Goal: Find specific page/section: Find specific page/section

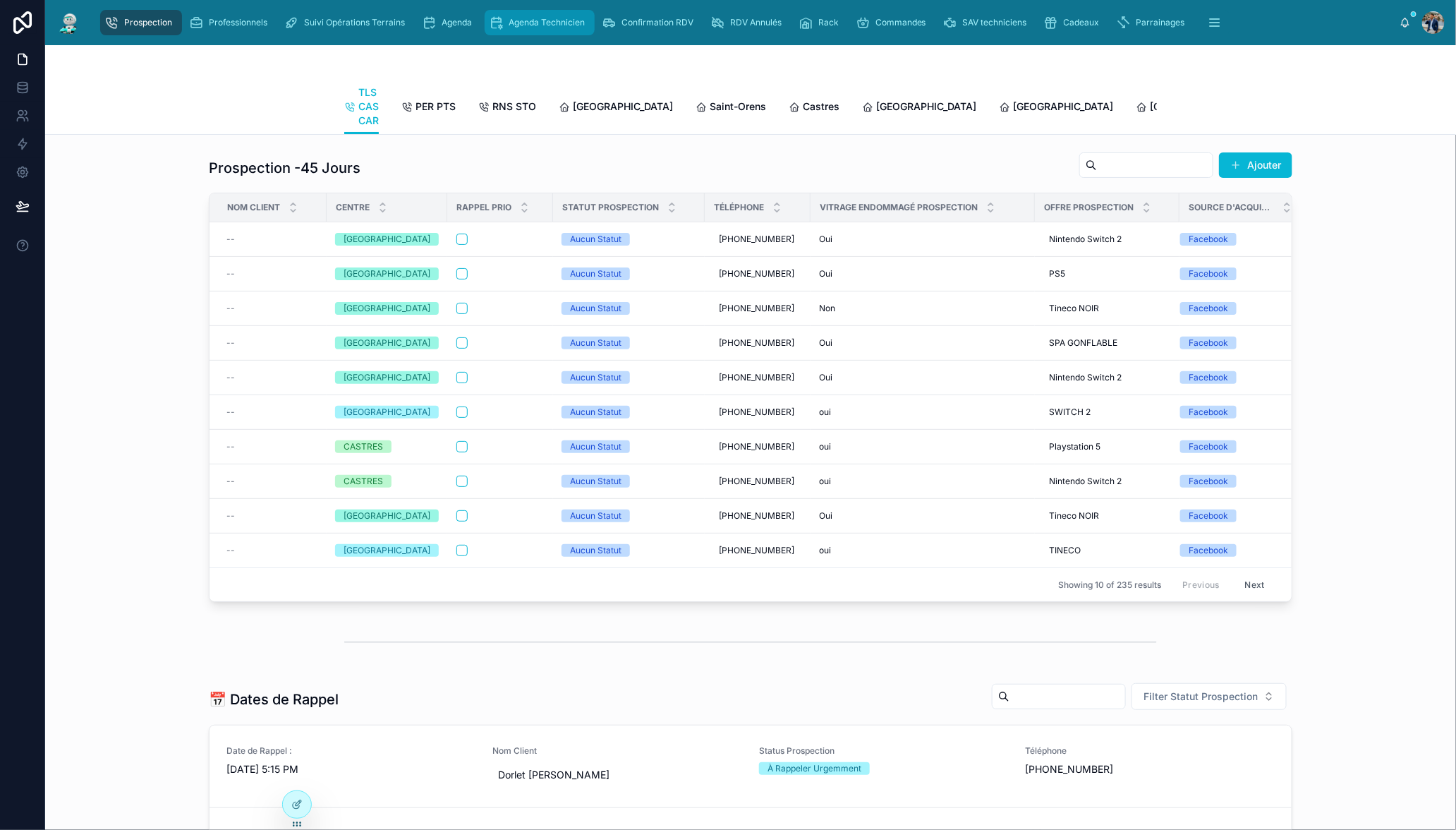
click at [491, 25] on icon "scrollable content" at bounding box center [496, 23] width 14 height 14
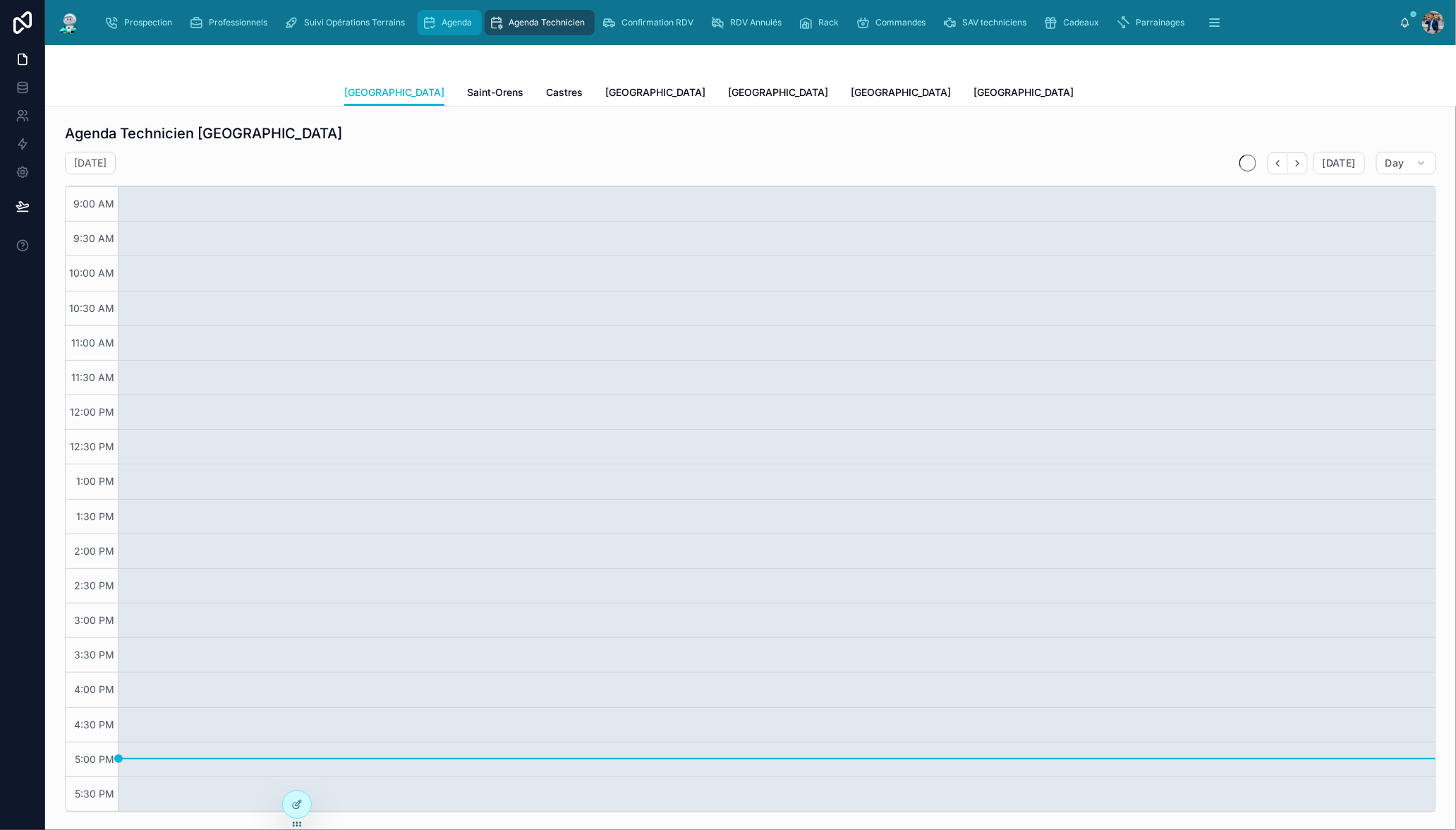
click at [460, 24] on span "Agenda" at bounding box center [457, 23] width 30 height 11
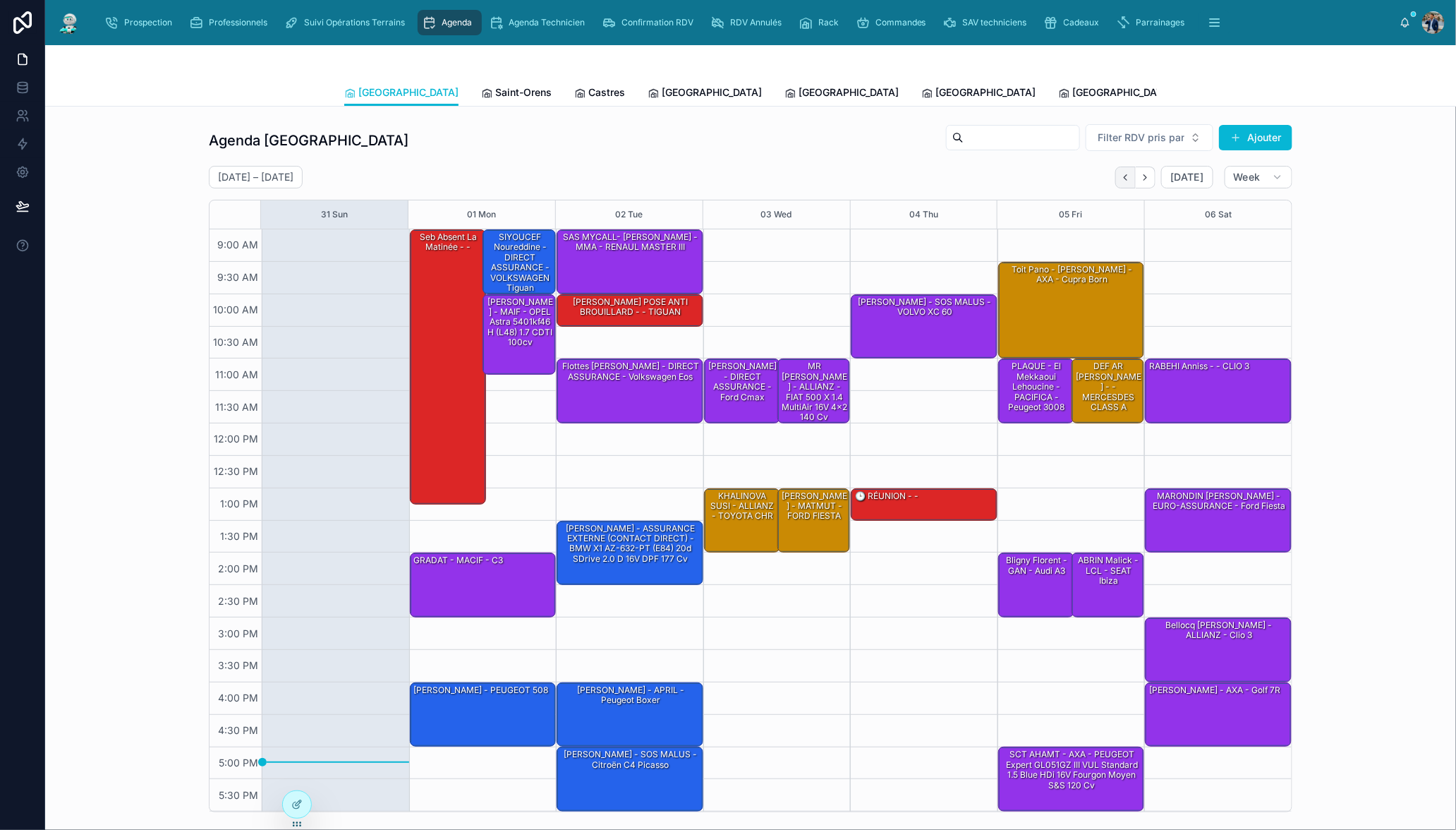
click at [1120, 179] on icon "Back" at bounding box center [1125, 177] width 11 height 11
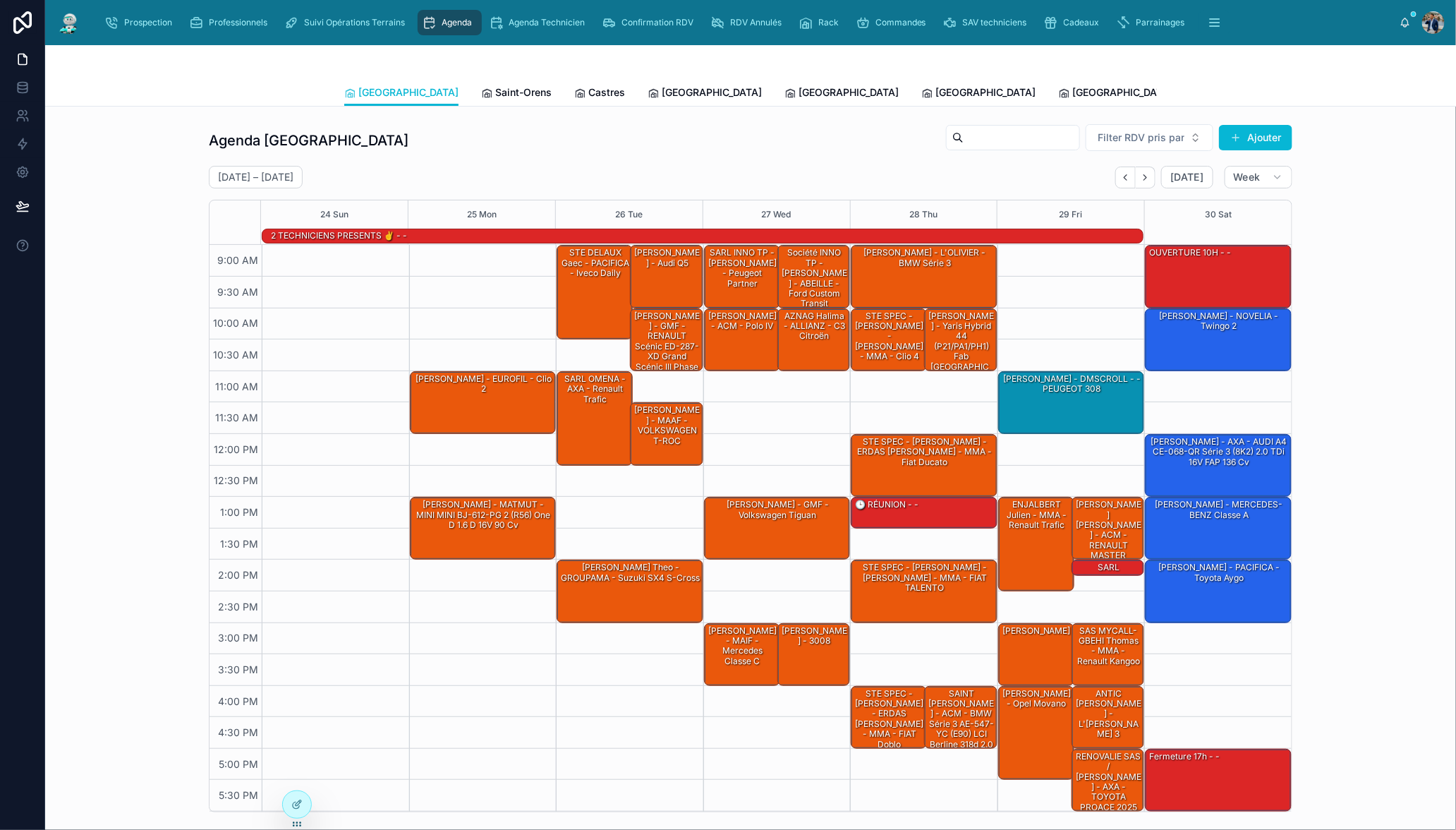
click at [1120, 179] on icon "Back" at bounding box center [1125, 177] width 11 height 11
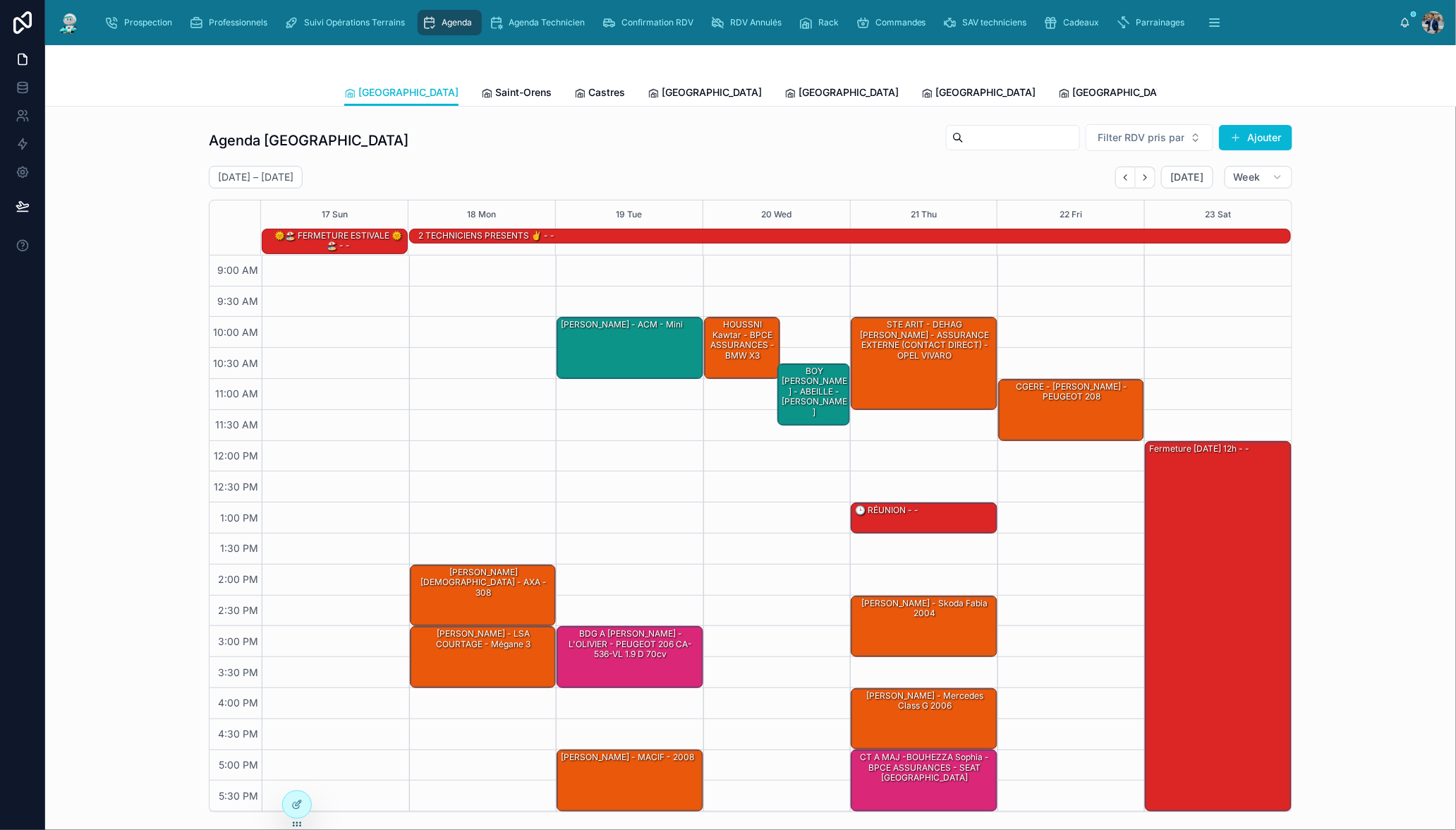
click at [678, 155] on div "Agenda Toulouse Filter RDV pris par [PERSON_NAME]" at bounding box center [751, 140] width 1084 height 34
click at [550, 29] on div "Agenda Technicien" at bounding box center [540, 23] width 101 height 23
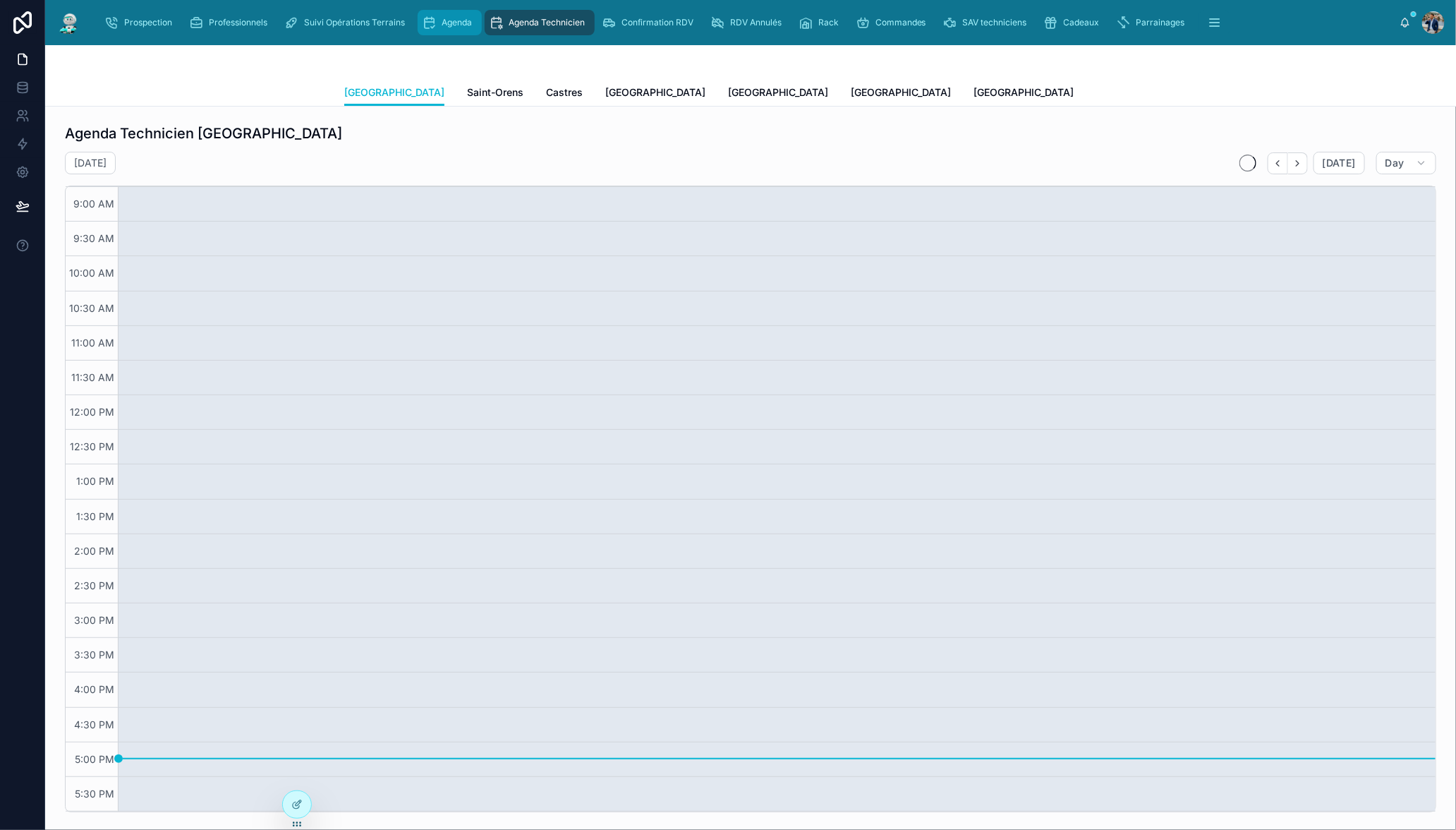
click at [442, 24] on span "Agenda" at bounding box center [457, 23] width 30 height 11
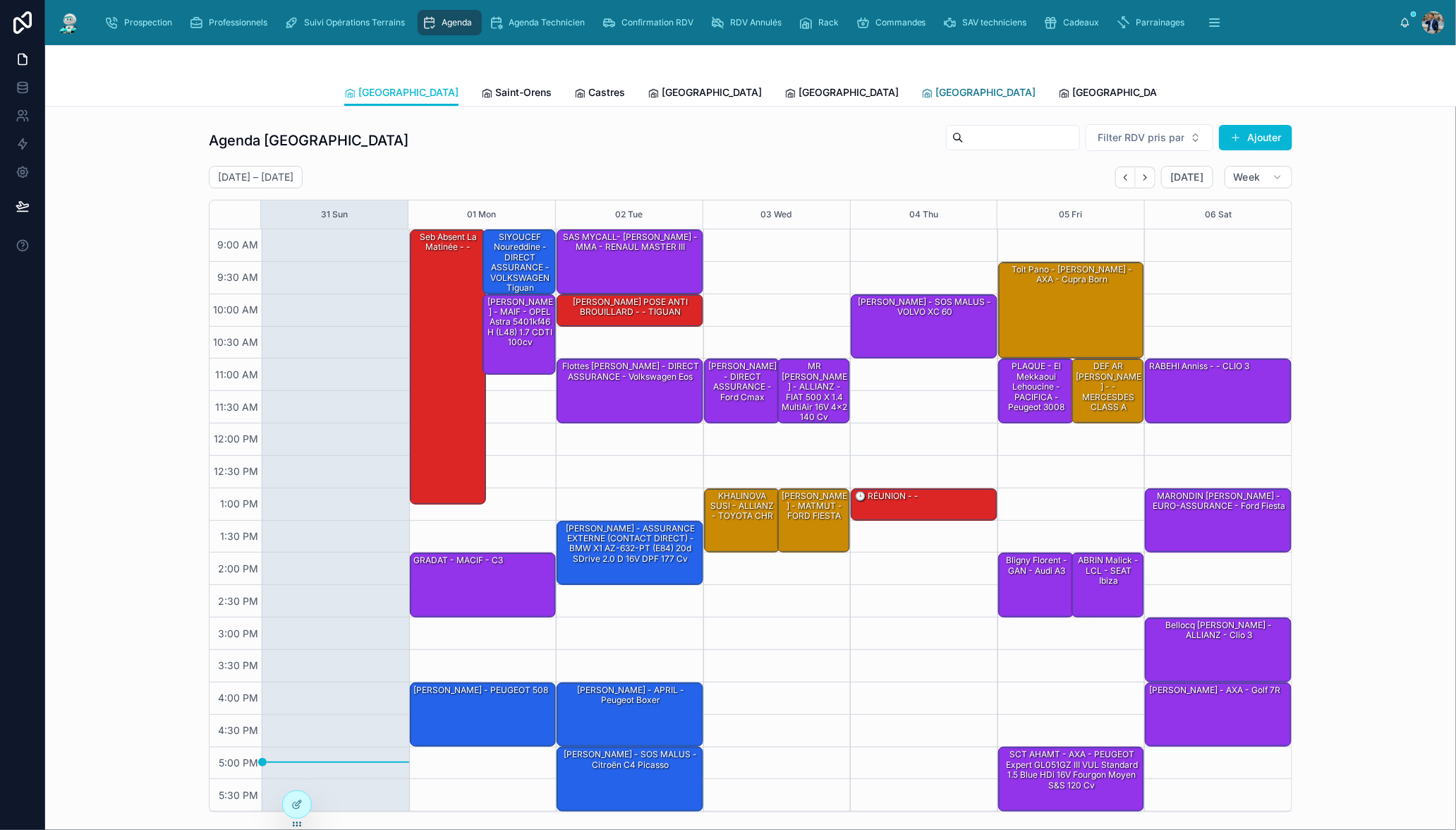
click at [936, 91] on span "[GEOGRAPHIC_DATA]" at bounding box center [986, 92] width 100 height 14
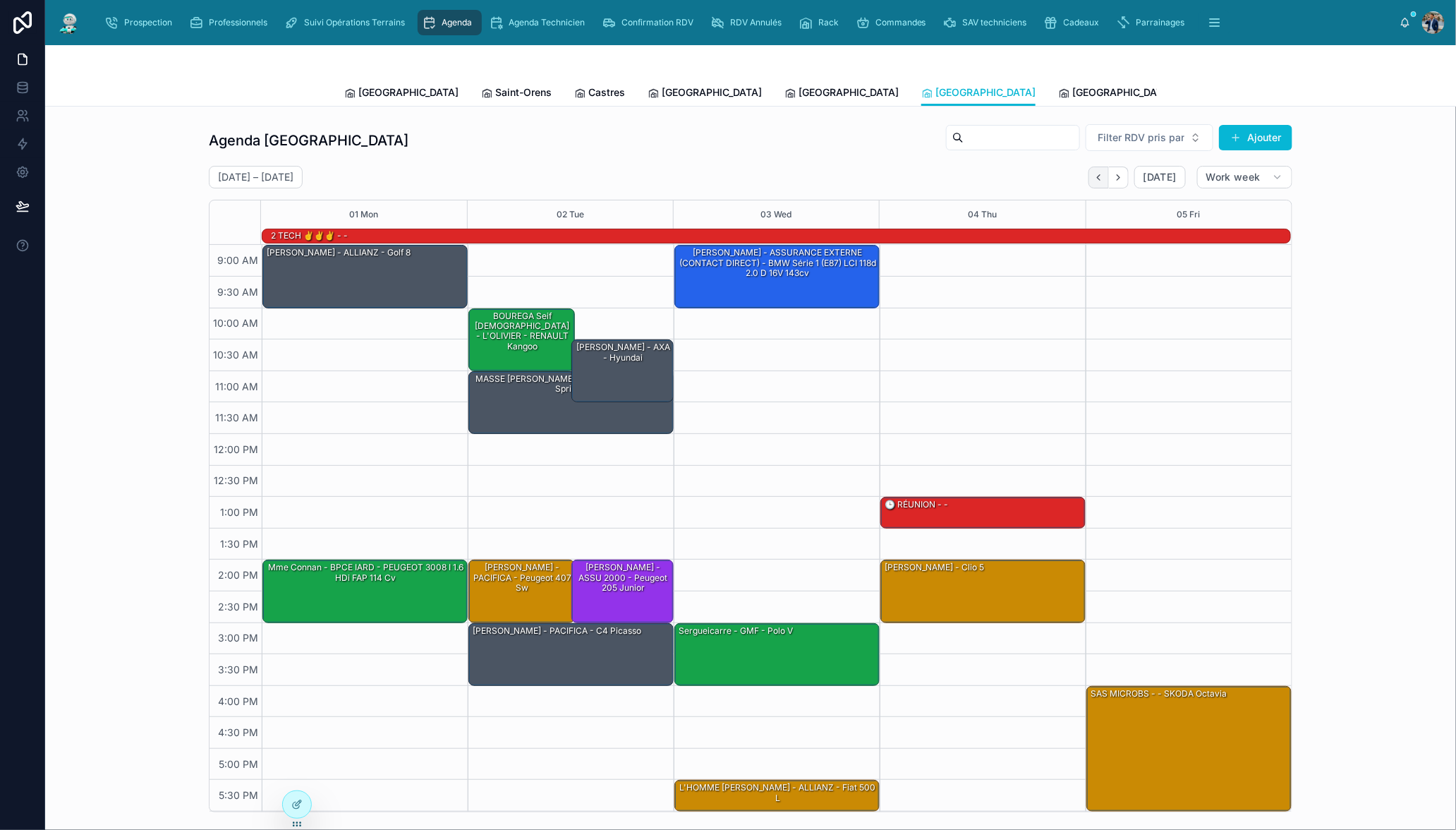
click at [1094, 178] on icon "Back" at bounding box center [1099, 177] width 11 height 11
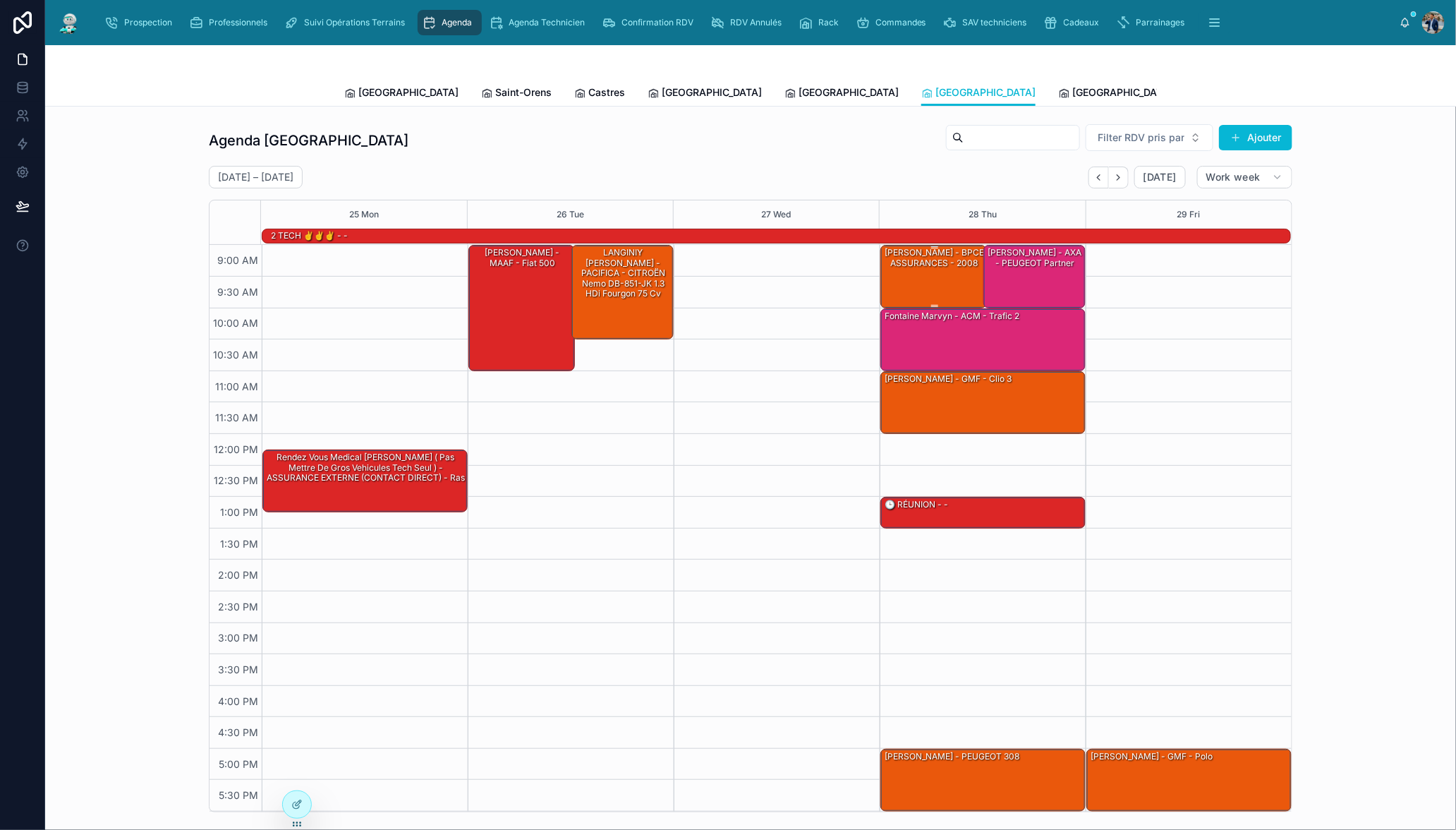
click at [960, 272] on div "[PERSON_NAME] - BPCE ASSURANCES - 2008" at bounding box center [934, 275] width 102 height 60
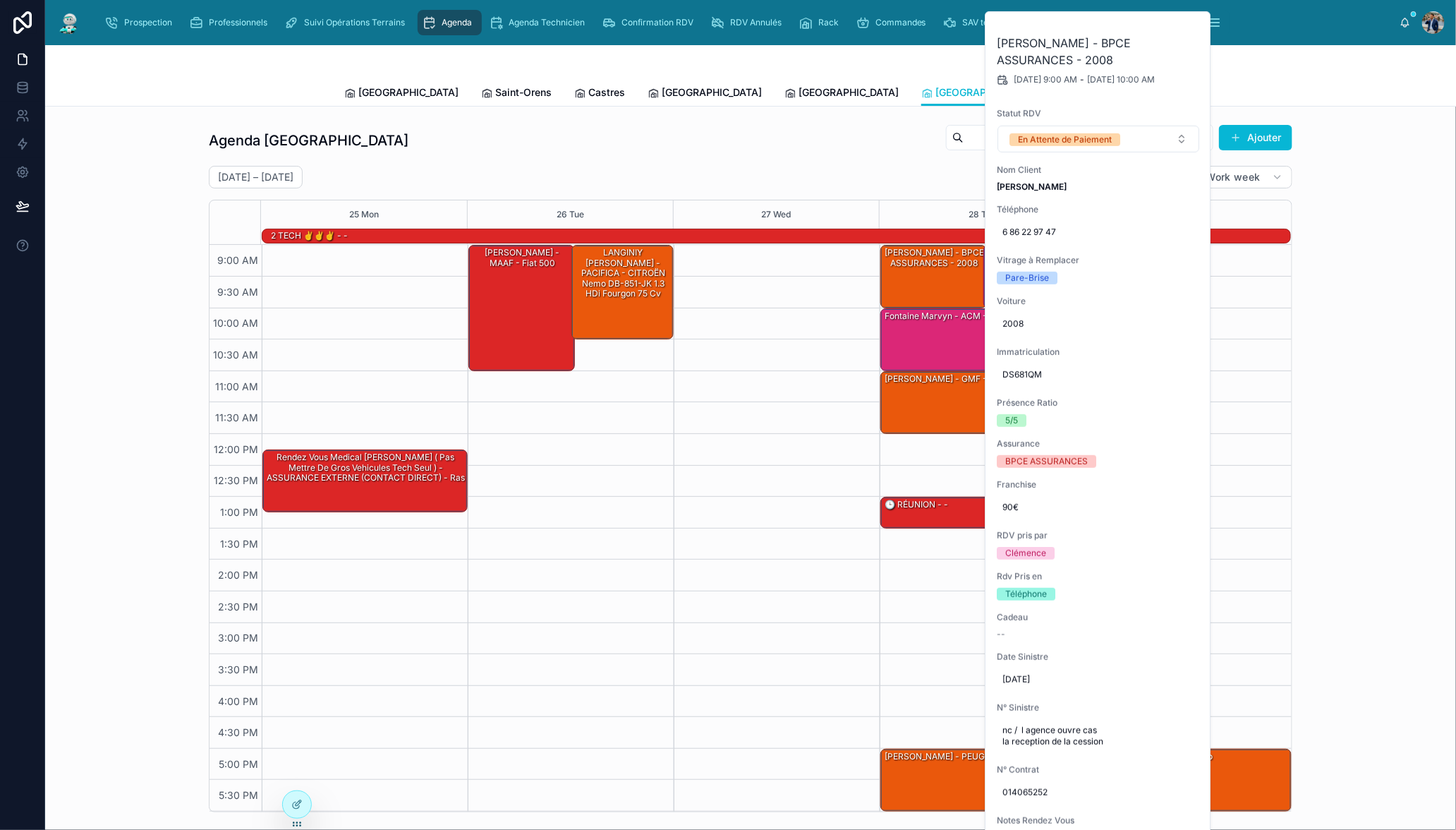
click at [865, 161] on div "Agenda [GEOGRAPHIC_DATA] pris par Ajouter [DATE] – [DATE] [DATE] Work week 25 M…" at bounding box center [751, 468] width 1084 height 688
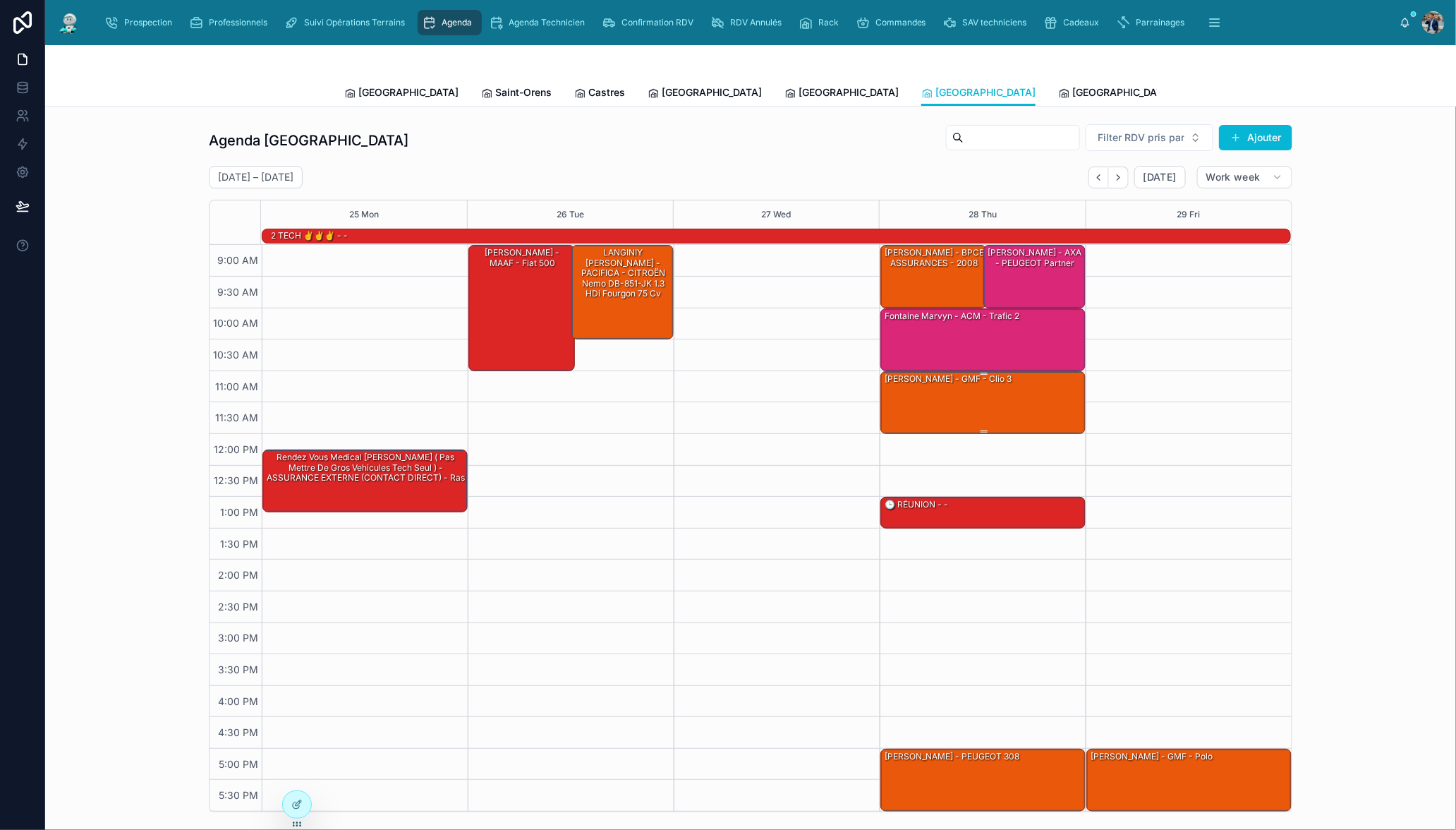
click at [1018, 397] on div "[PERSON_NAME] - GMF - clio 3" at bounding box center [984, 402] width 201 height 60
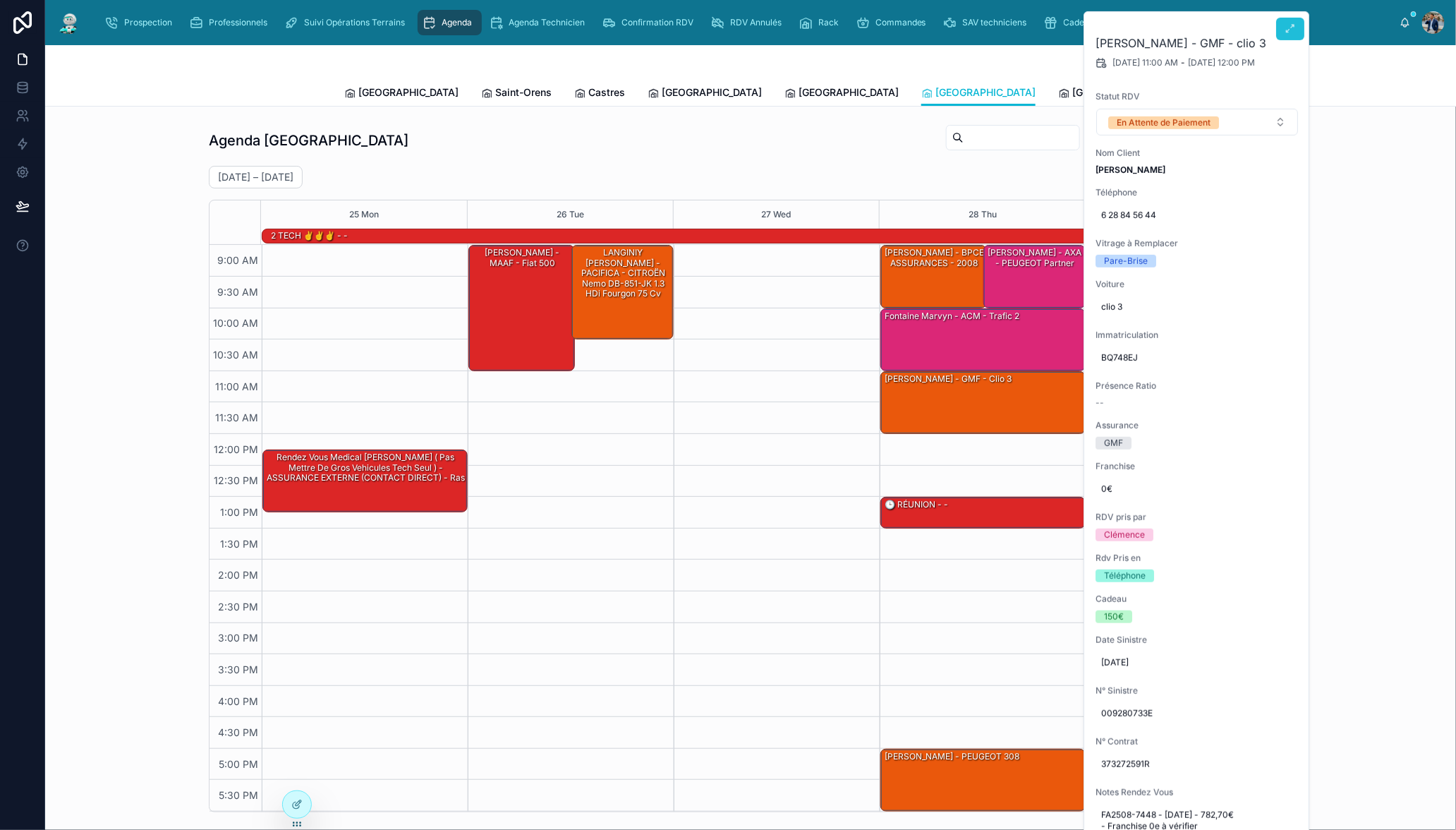
click at [1295, 30] on icon at bounding box center [1290, 29] width 11 height 11
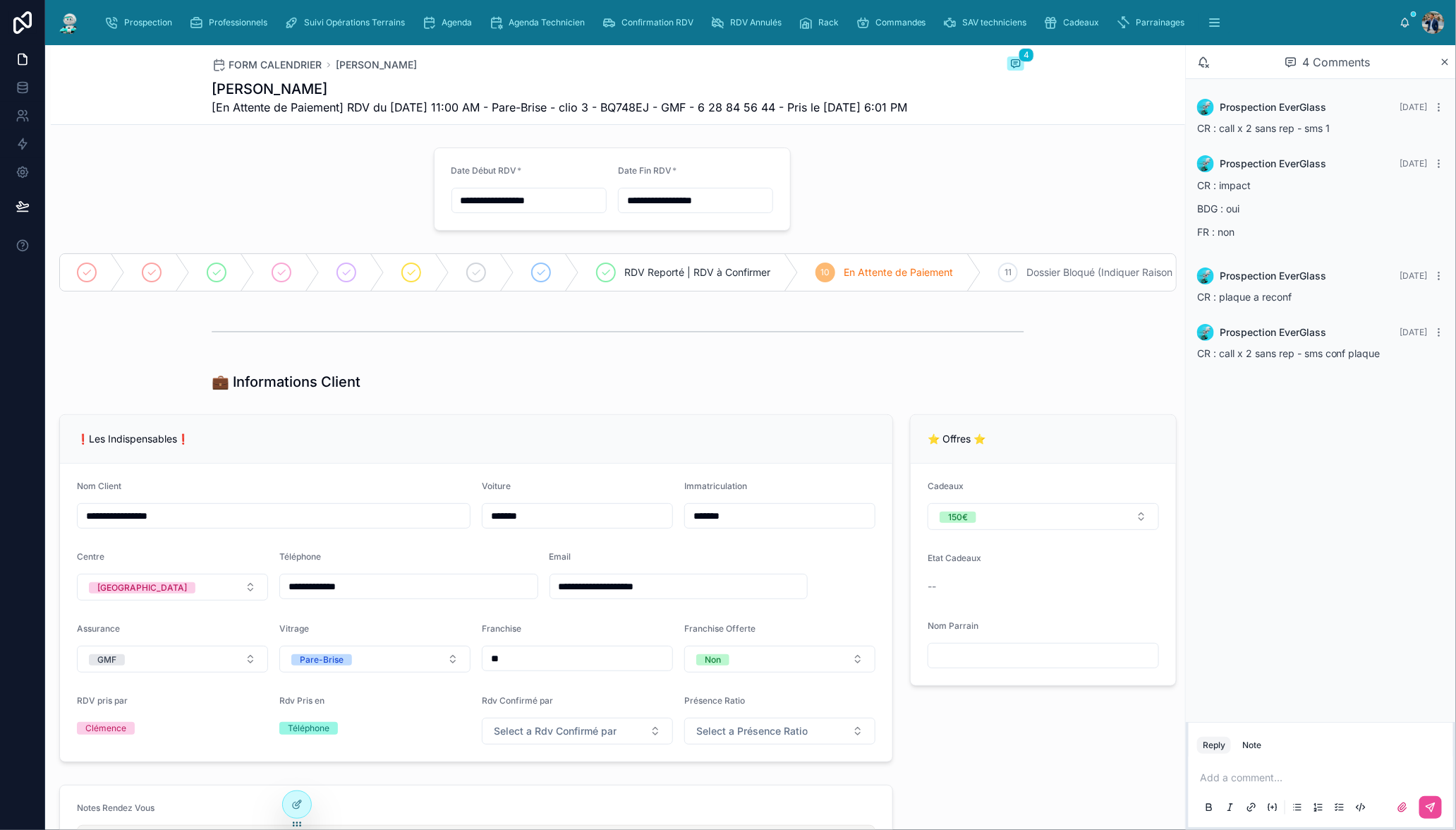
scroll to position [453, 0]
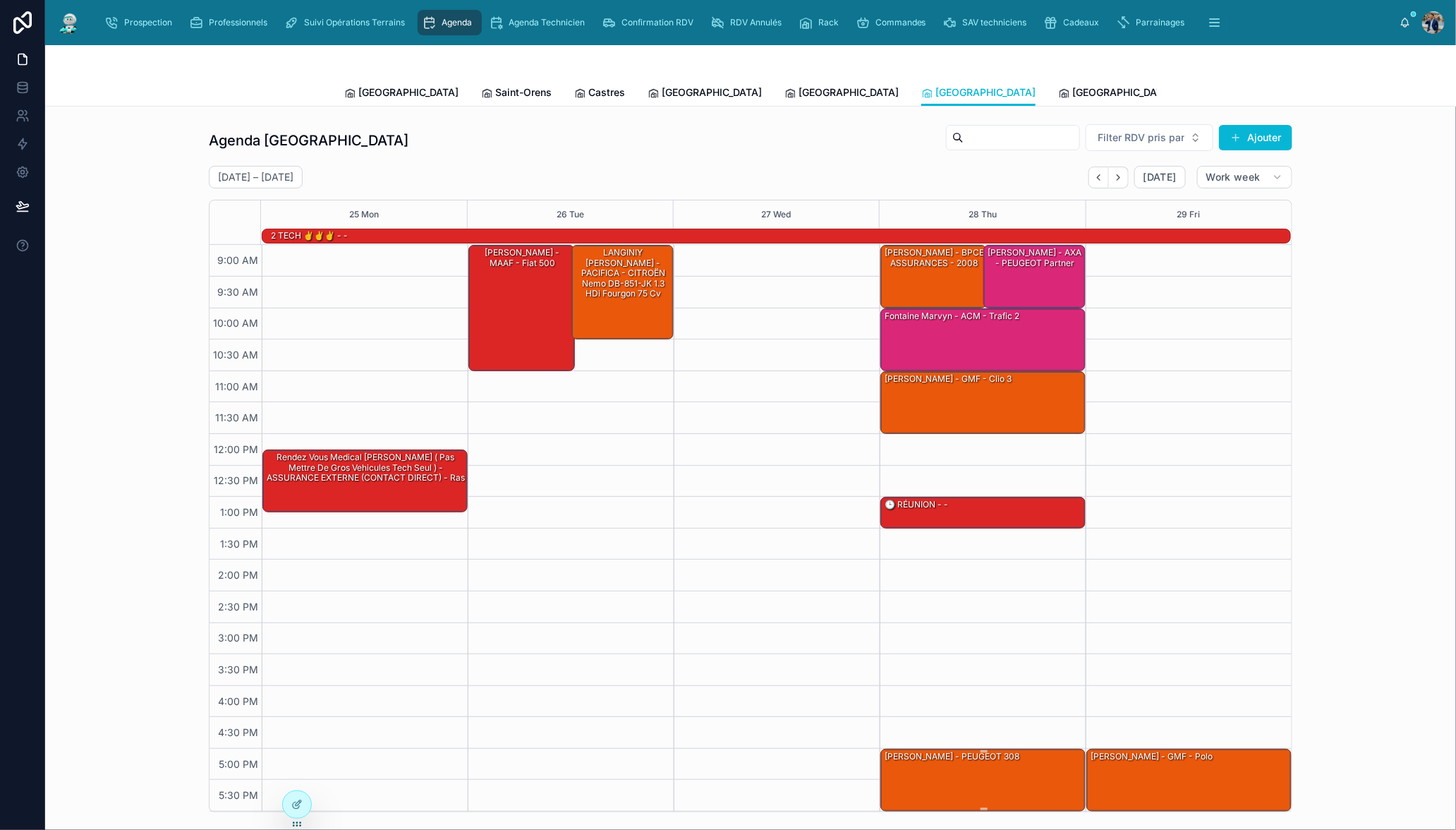
click at [991, 764] on div "[PERSON_NAME] - PEUGEOT 308" at bounding box center [984, 779] width 201 height 60
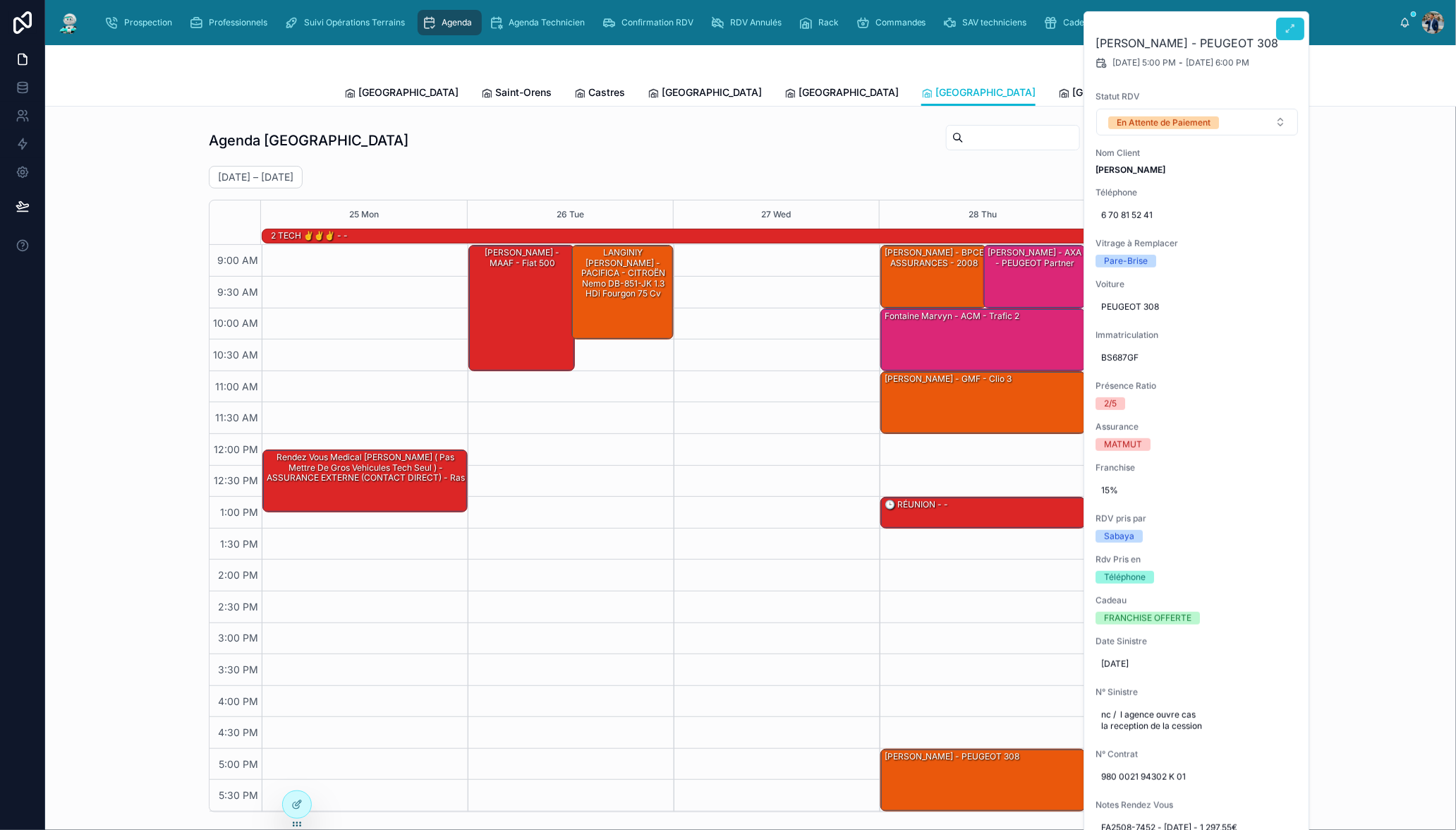
click at [1279, 36] on button at bounding box center [1289, 29] width 28 height 23
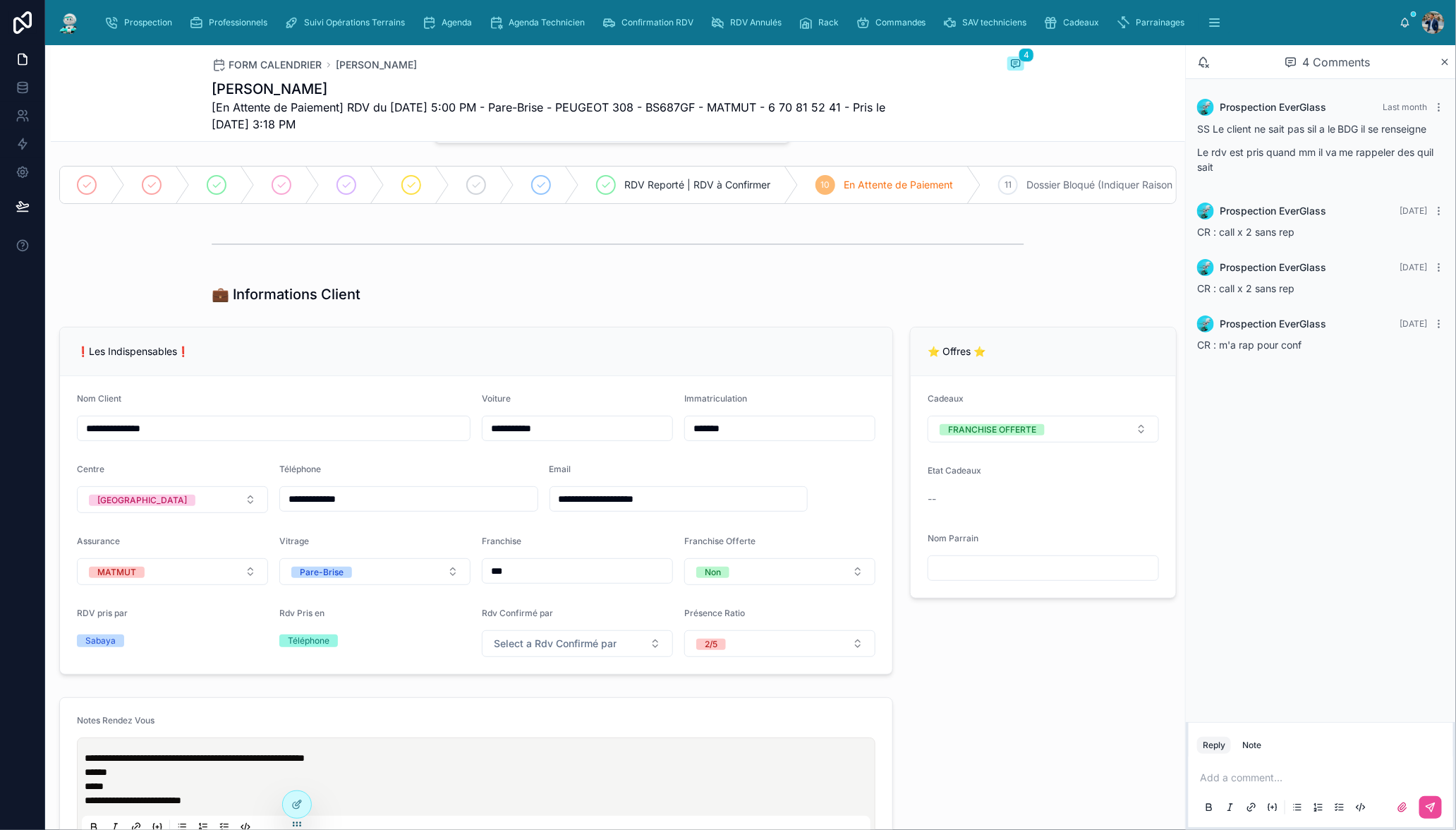
scroll to position [120, 0]
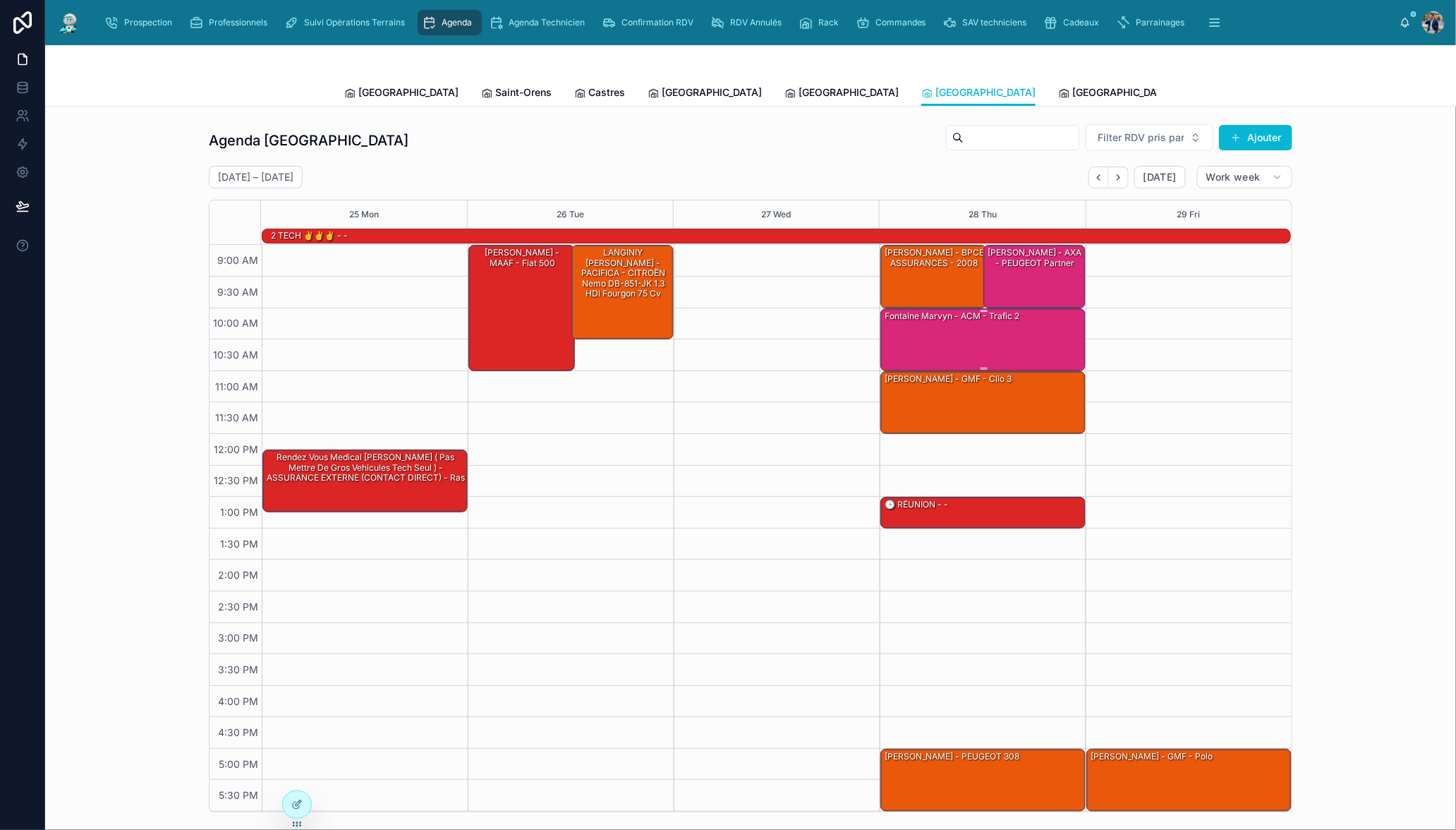
click at [975, 347] on div "fontaine marvyn - ACM - trafic 2" at bounding box center [984, 339] width 201 height 60
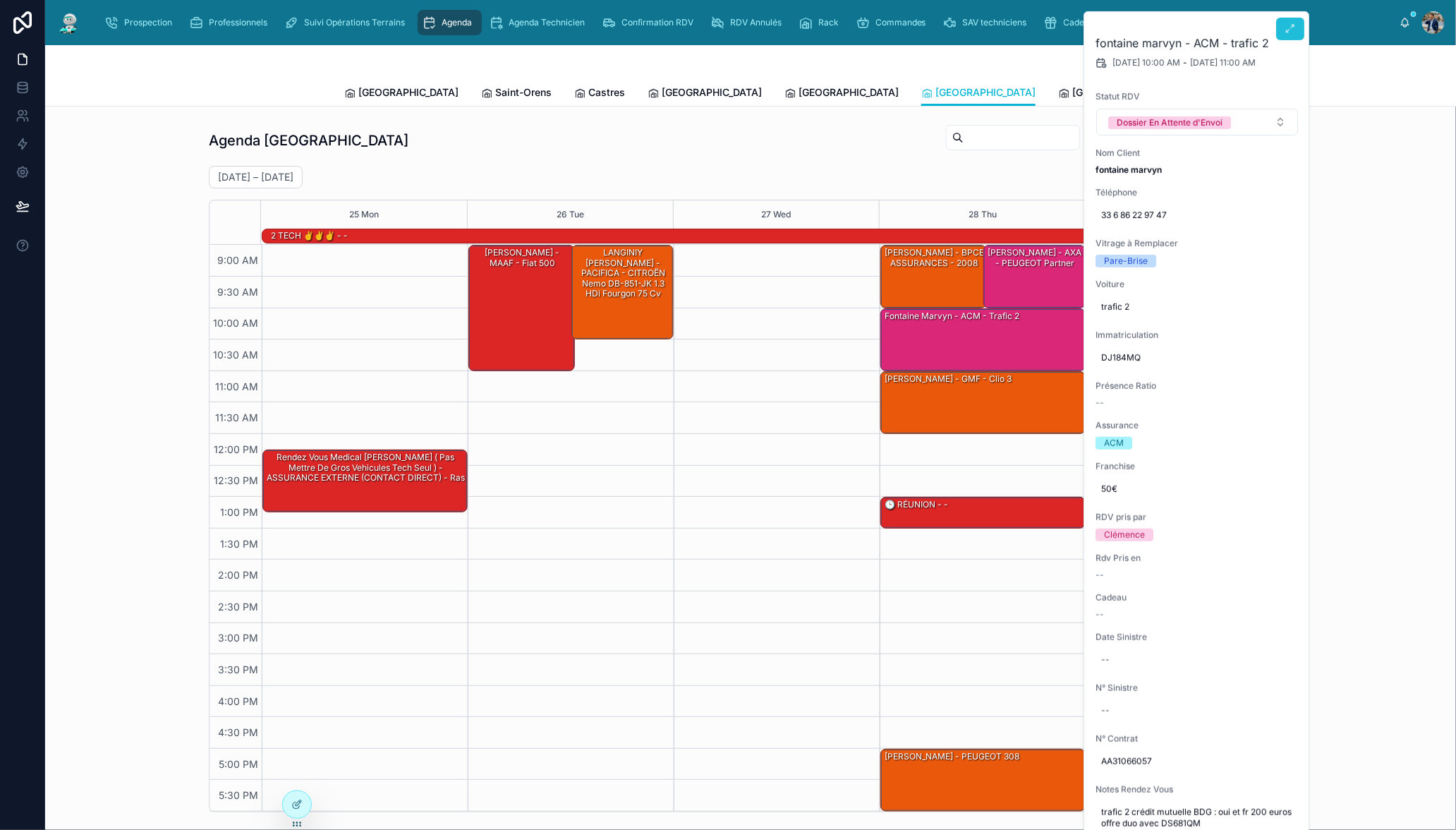
click at [1283, 35] on button at bounding box center [1289, 29] width 28 height 23
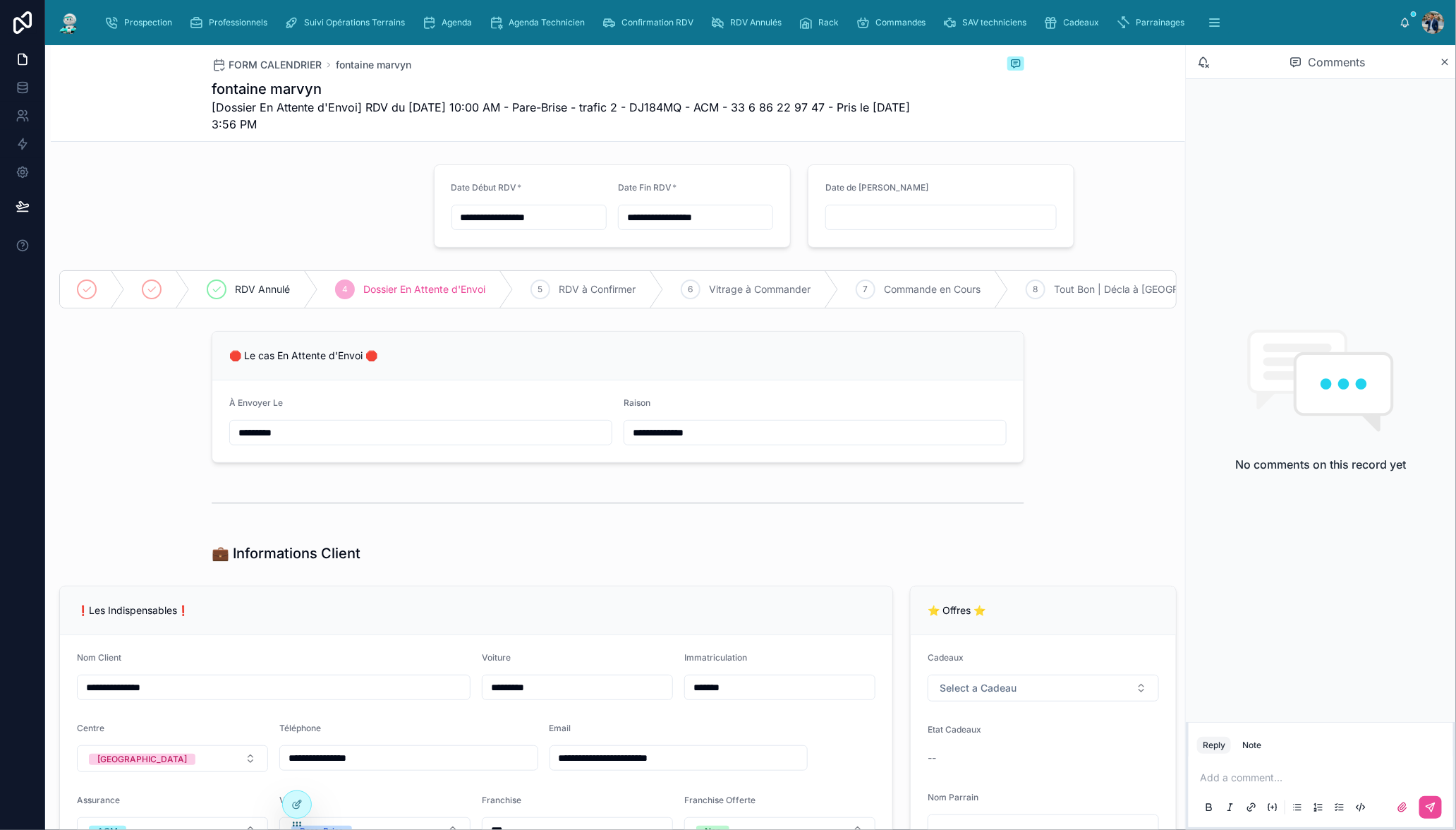
scroll to position [307, 0]
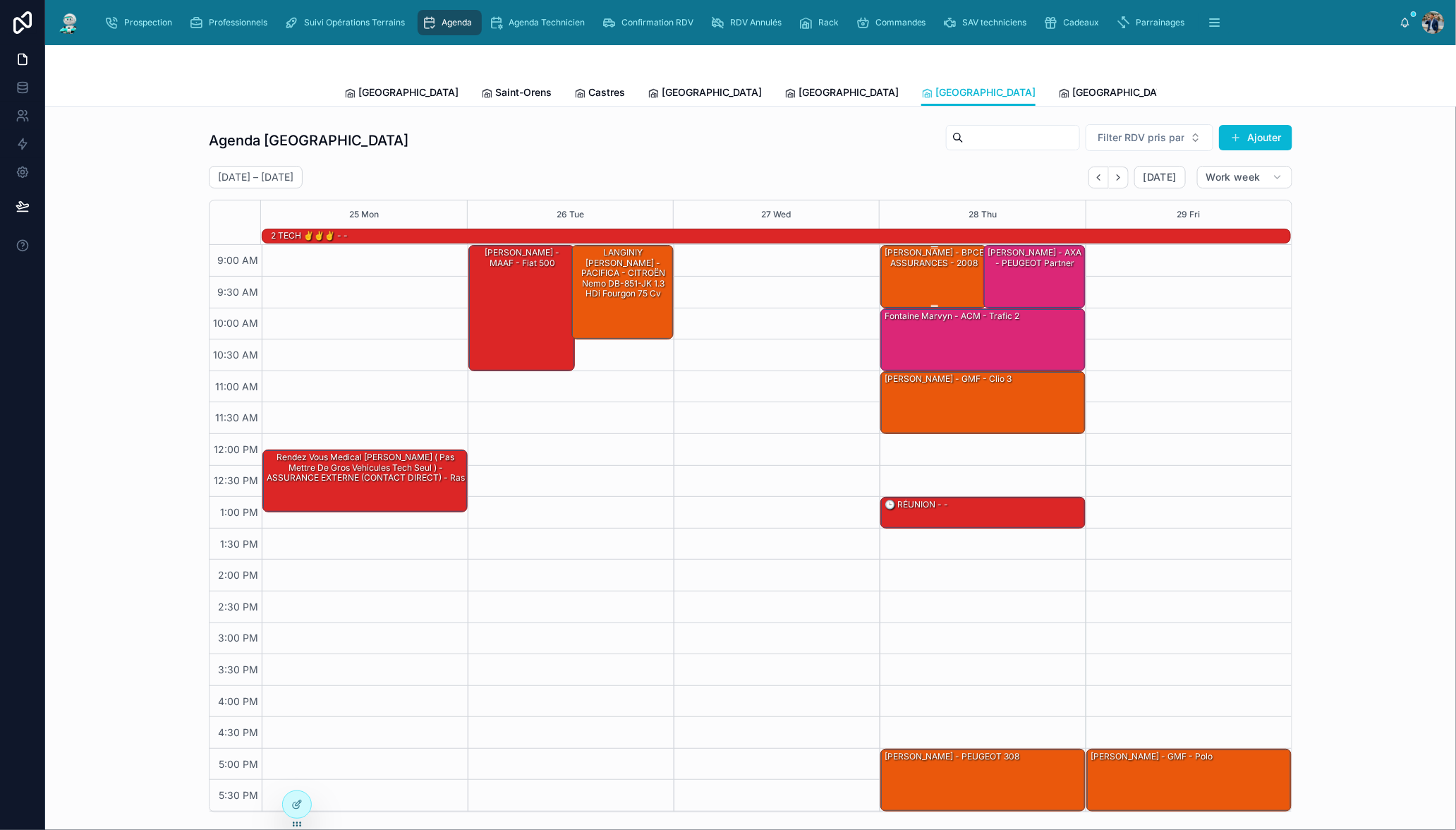
click at [928, 272] on div "[PERSON_NAME] - BPCE ASSURANCES - 2008" at bounding box center [934, 275] width 102 height 60
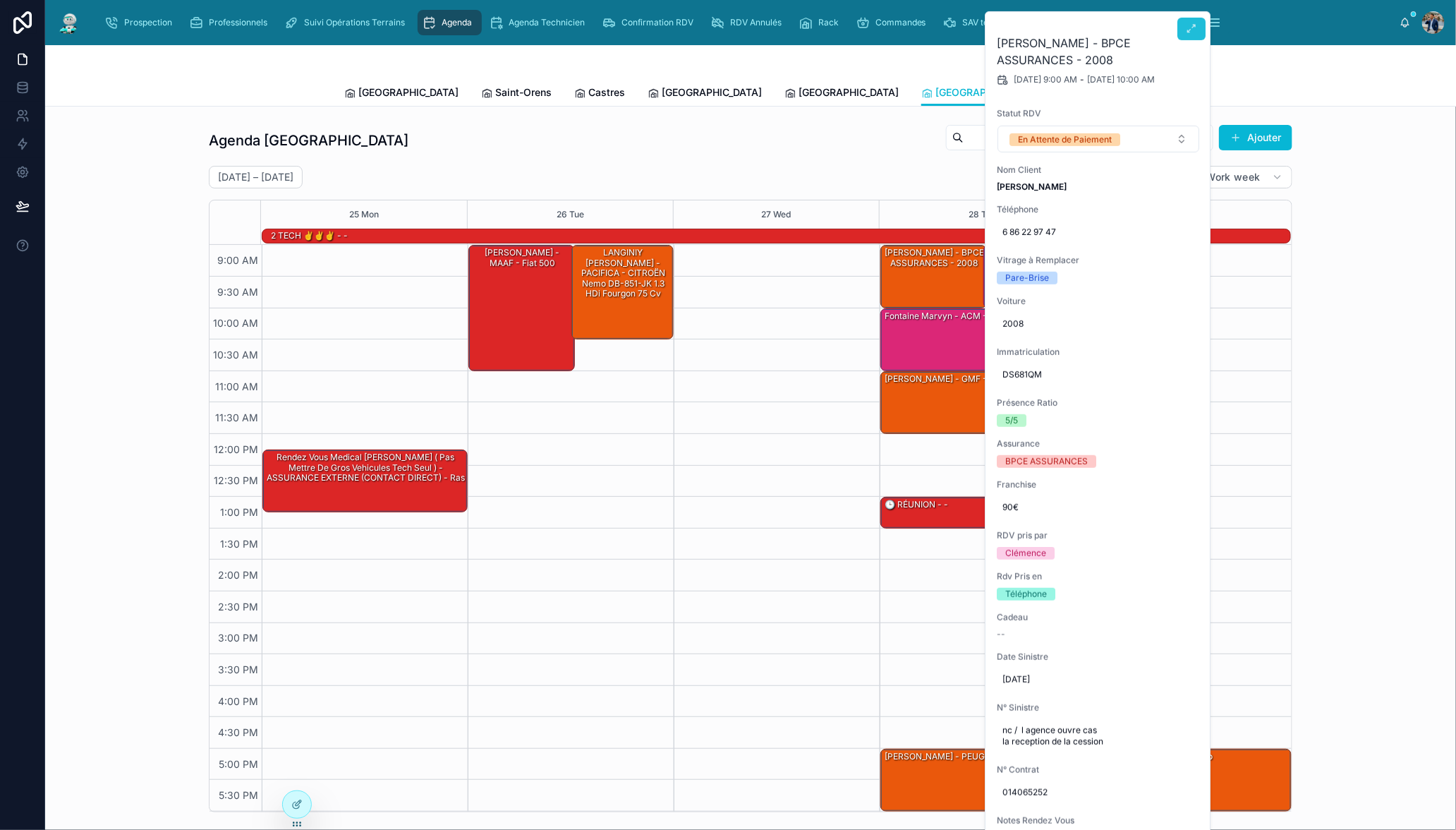
click at [1187, 26] on icon at bounding box center [1192, 29] width 11 height 11
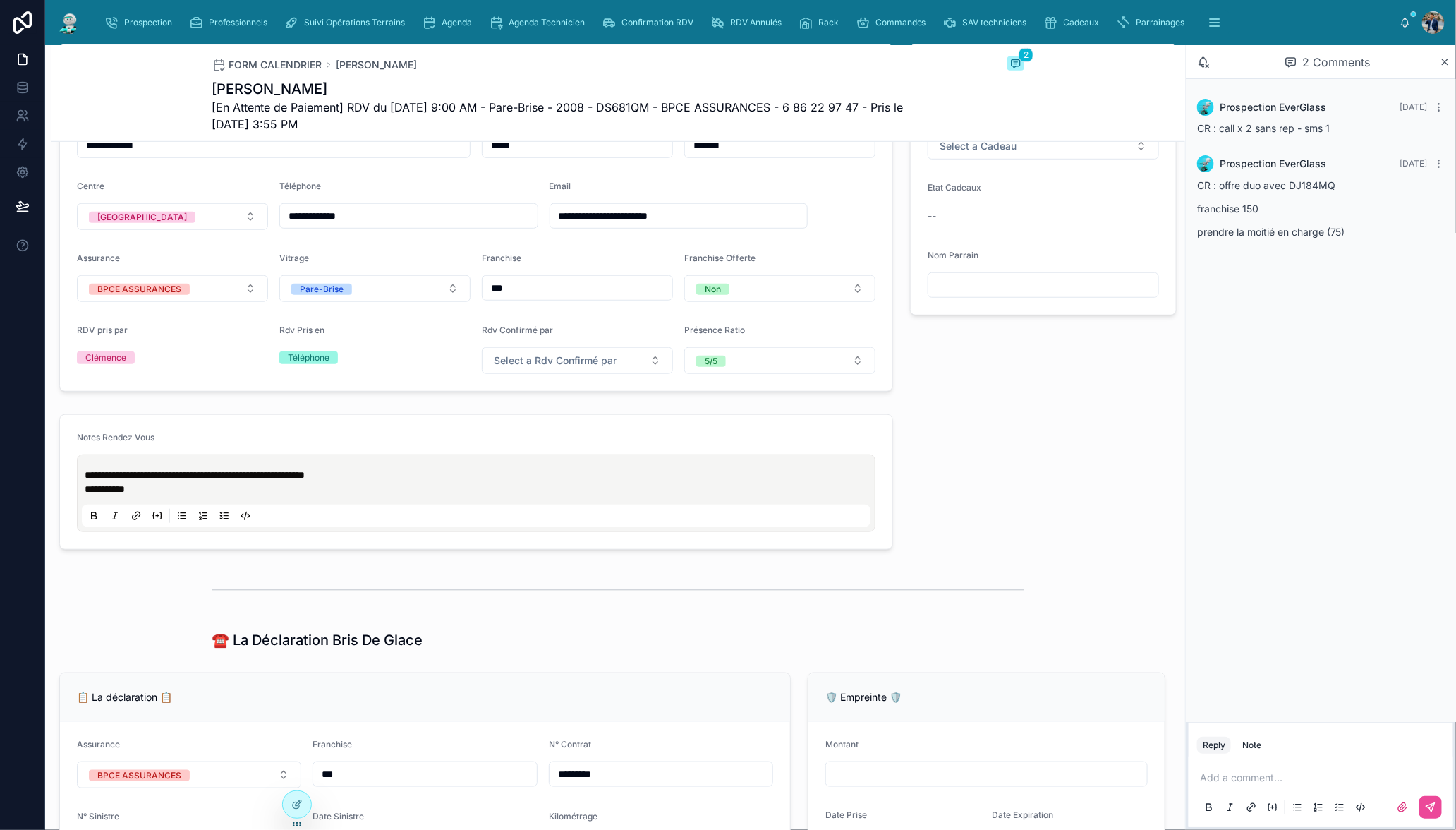
scroll to position [161, 0]
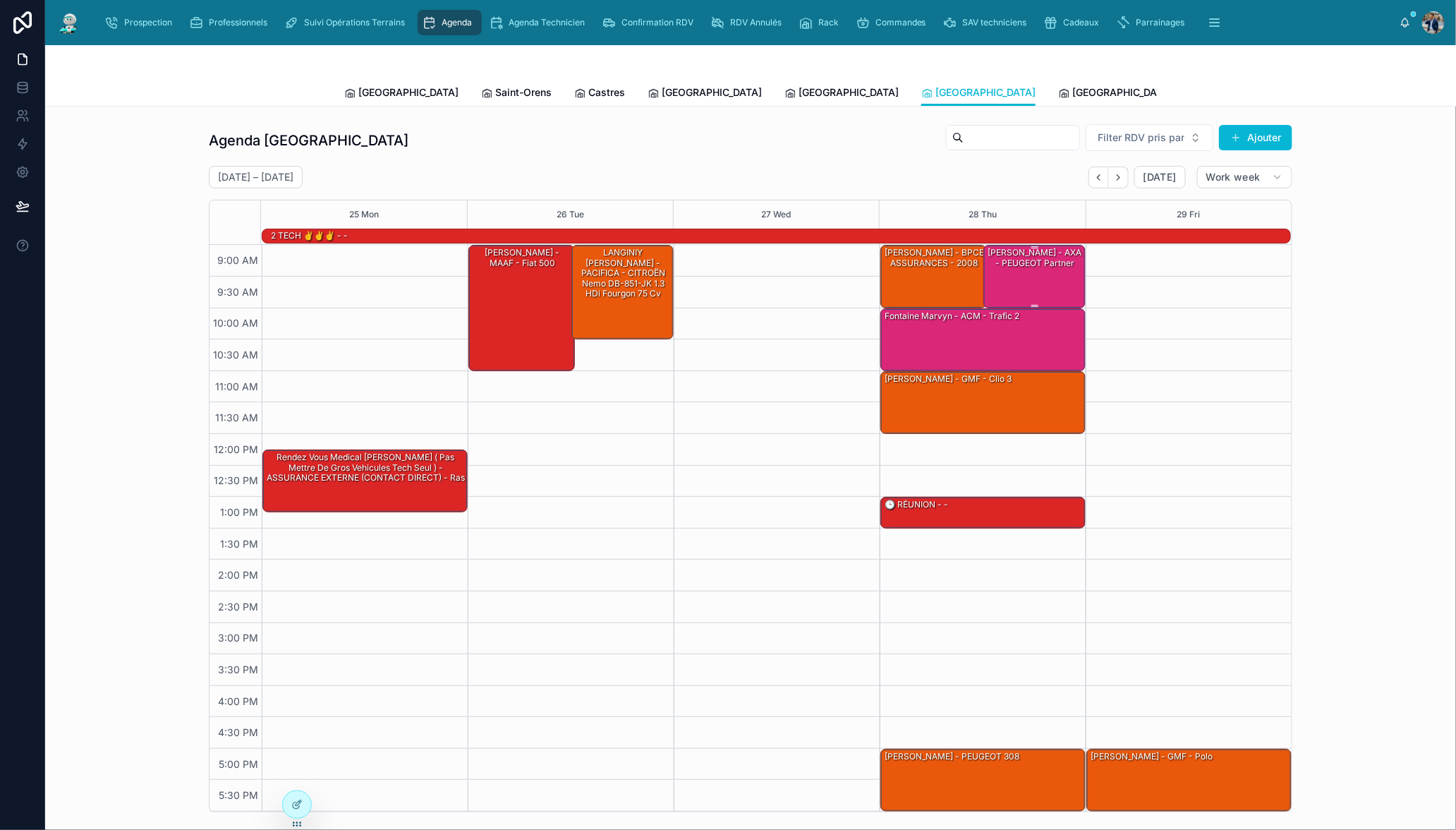
click at [1021, 305] on div at bounding box center [1036, 305] width 99 height 2
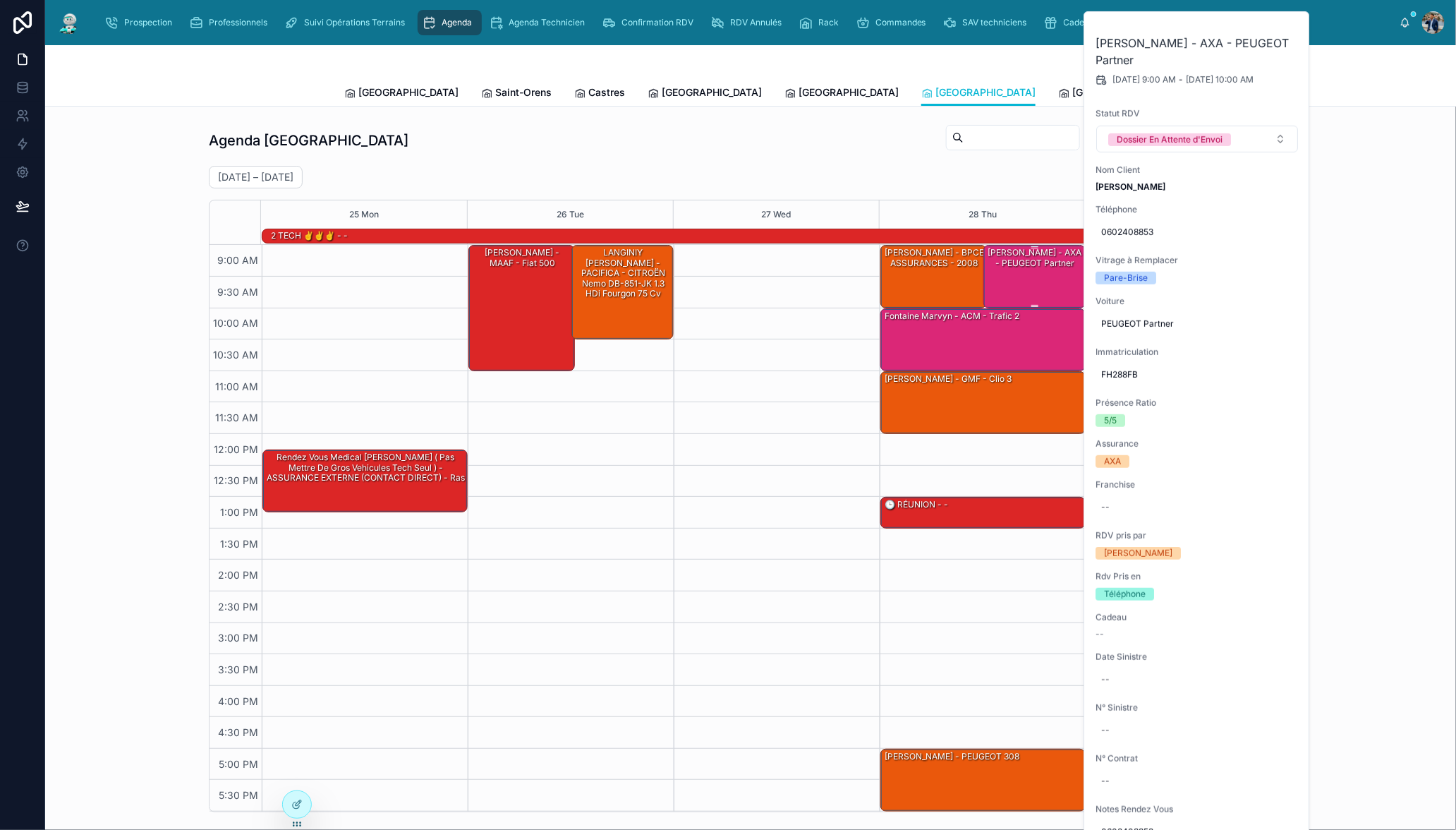
click at [1025, 282] on div "[PERSON_NAME] - AXA - PEUGEOT Partner" at bounding box center [1036, 275] width 99 height 60
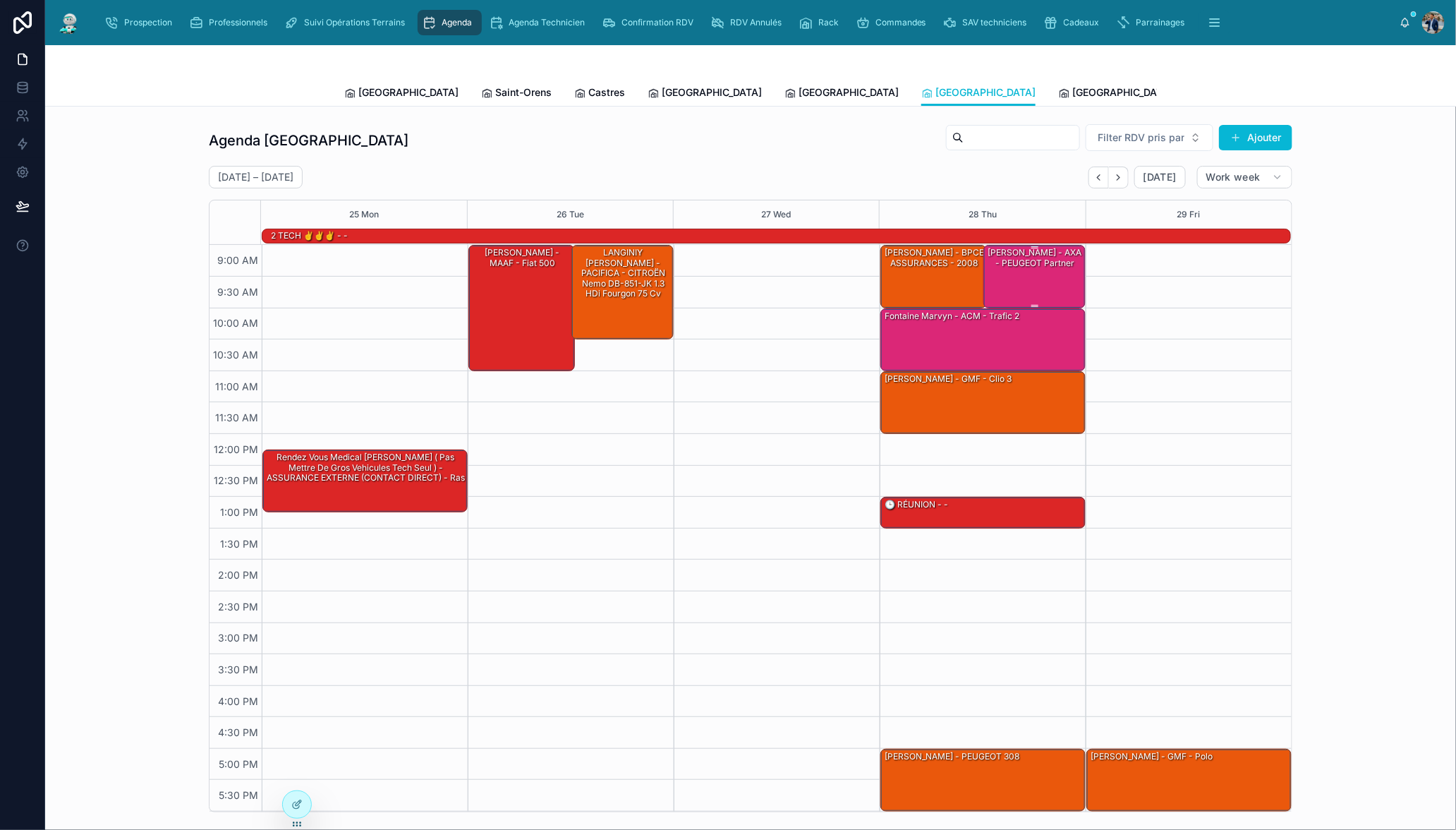
click at [1040, 258] on div "[PERSON_NAME] - AXA - PEUGEOT Partner" at bounding box center [1036, 257] width 99 height 24
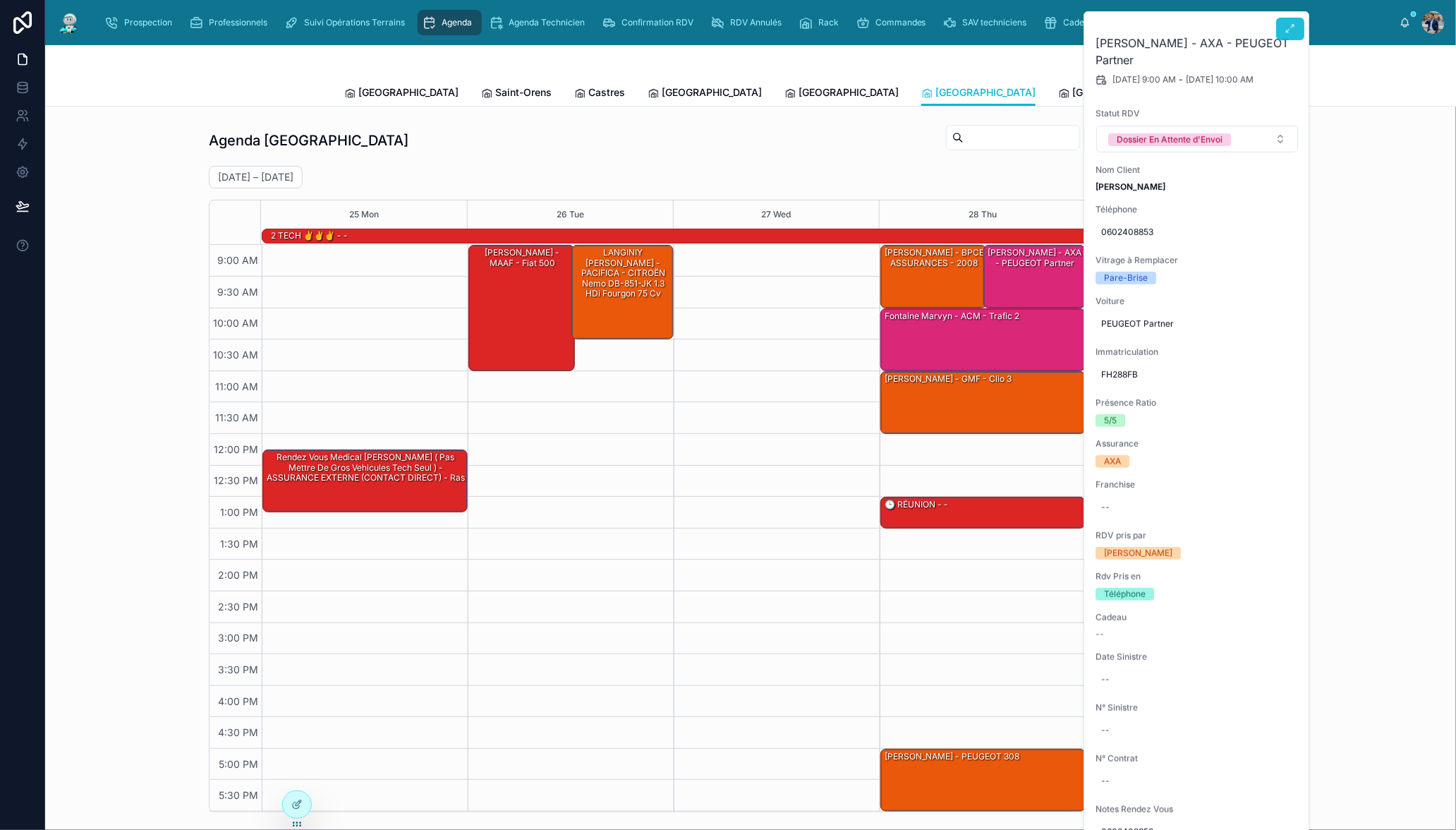
click at [1284, 29] on icon at bounding box center [1290, 29] width 11 height 11
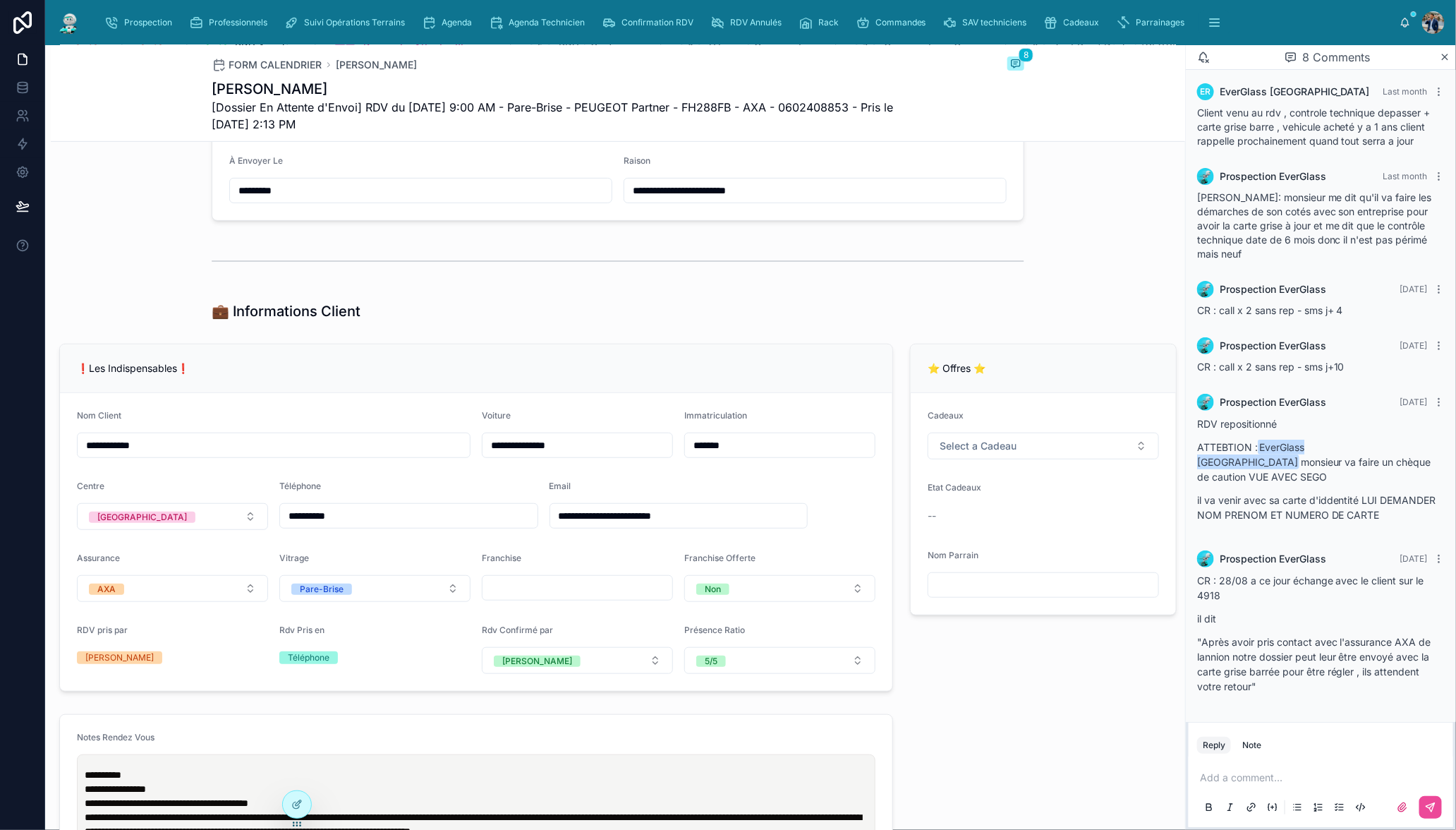
scroll to position [412, 0]
